Goal: Complete application form

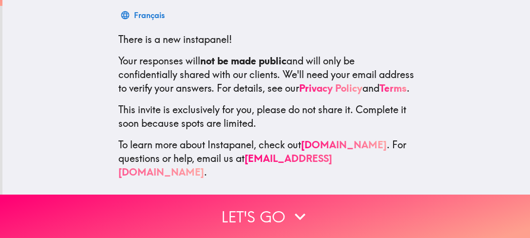
scroll to position [22, 0]
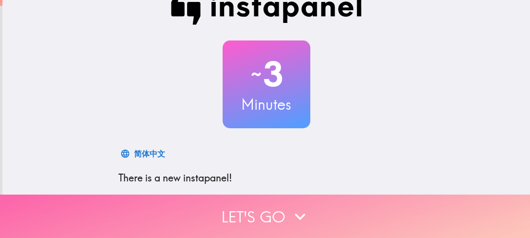
click at [251, 208] on button "Let's go" at bounding box center [265, 215] width 530 height 43
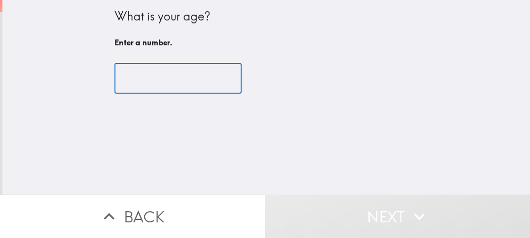
click at [177, 74] on input "number" at bounding box center [178, 78] width 127 height 30
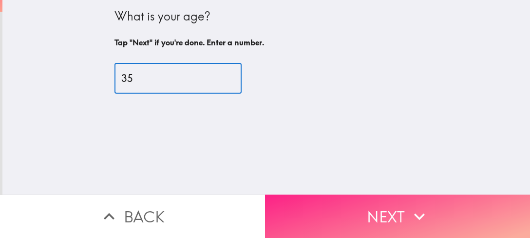
type input "35"
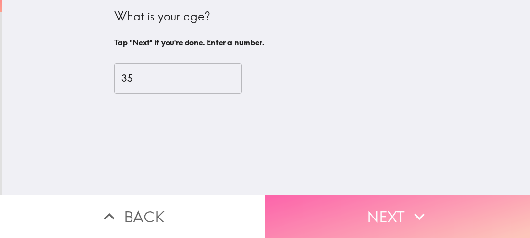
click at [351, 198] on button "Next" at bounding box center [397, 215] width 265 height 43
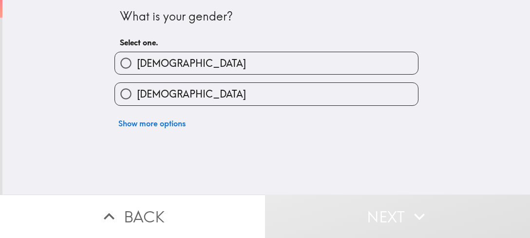
click at [286, 102] on label "[DEMOGRAPHIC_DATA]" at bounding box center [266, 94] width 303 height 22
click at [137, 102] on input "[DEMOGRAPHIC_DATA]" at bounding box center [126, 94] width 22 height 22
radio input "true"
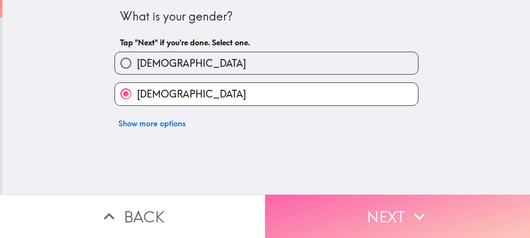
click at [310, 198] on button "Next" at bounding box center [397, 215] width 265 height 43
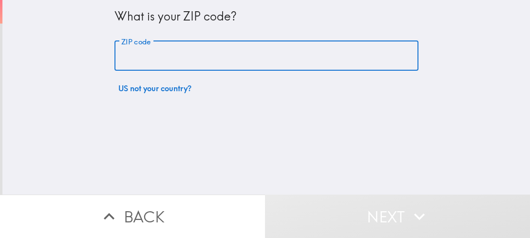
click at [227, 46] on input "ZIP code" at bounding box center [267, 56] width 304 height 30
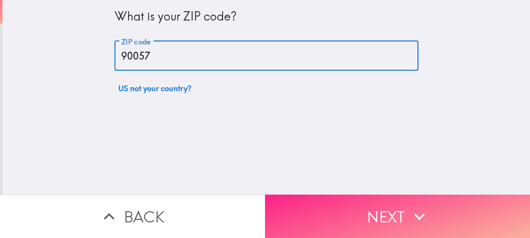
type input "90057"
click at [354, 211] on button "Next" at bounding box center [397, 215] width 265 height 43
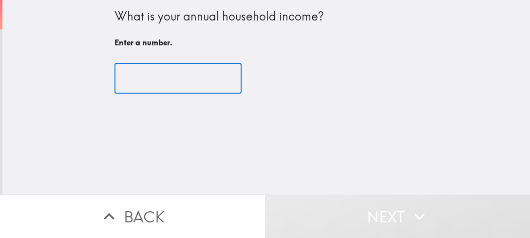
click at [194, 88] on input "number" at bounding box center [178, 78] width 127 height 30
type input "9"
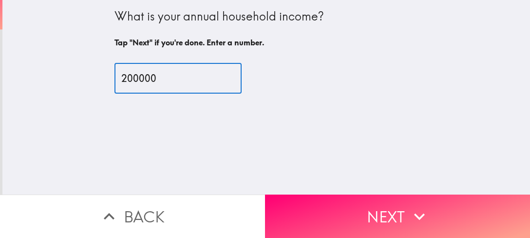
type input "200000"
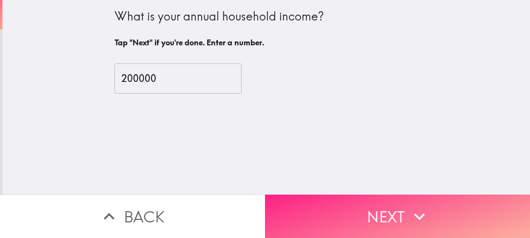
click at [388, 218] on button "Next" at bounding box center [397, 215] width 265 height 43
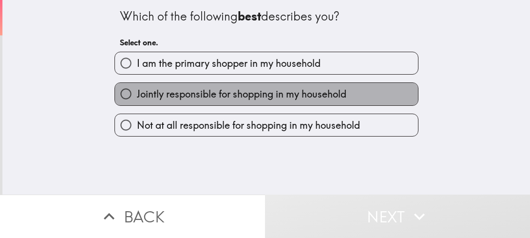
click at [161, 97] on span "Jointly responsible for shopping in my household" at bounding box center [242, 94] width 210 height 14
click at [137, 97] on input "Jointly responsible for shopping in my household" at bounding box center [126, 94] width 22 height 22
radio input "true"
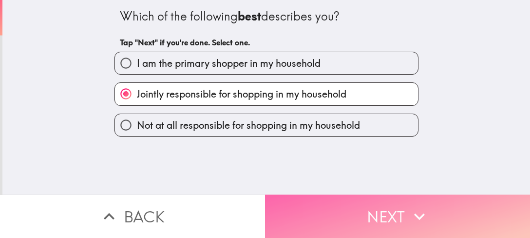
click at [298, 198] on button "Next" at bounding box center [397, 215] width 265 height 43
